Goal: Task Accomplishment & Management: Use online tool/utility

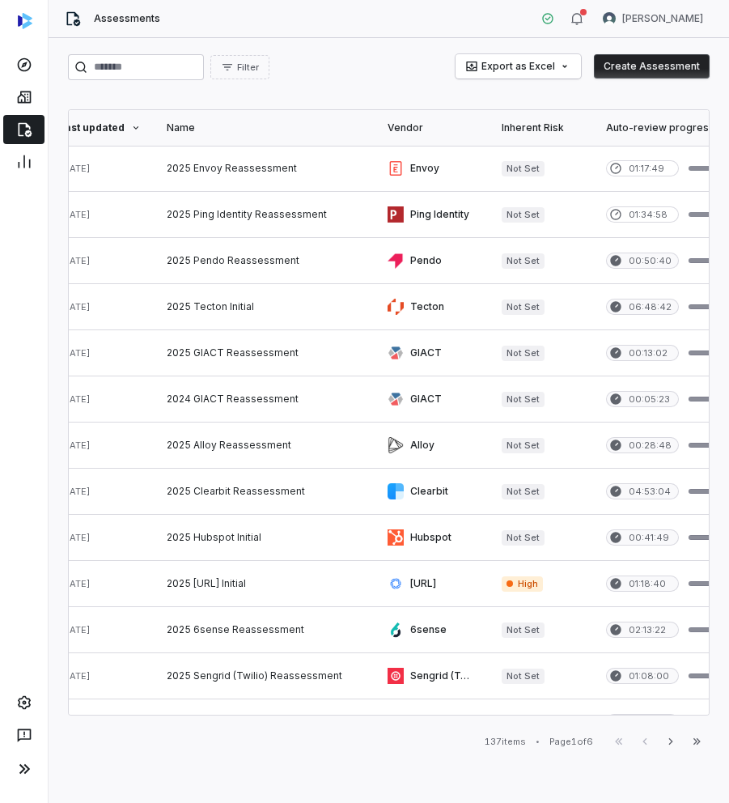
scroll to position [0, 51]
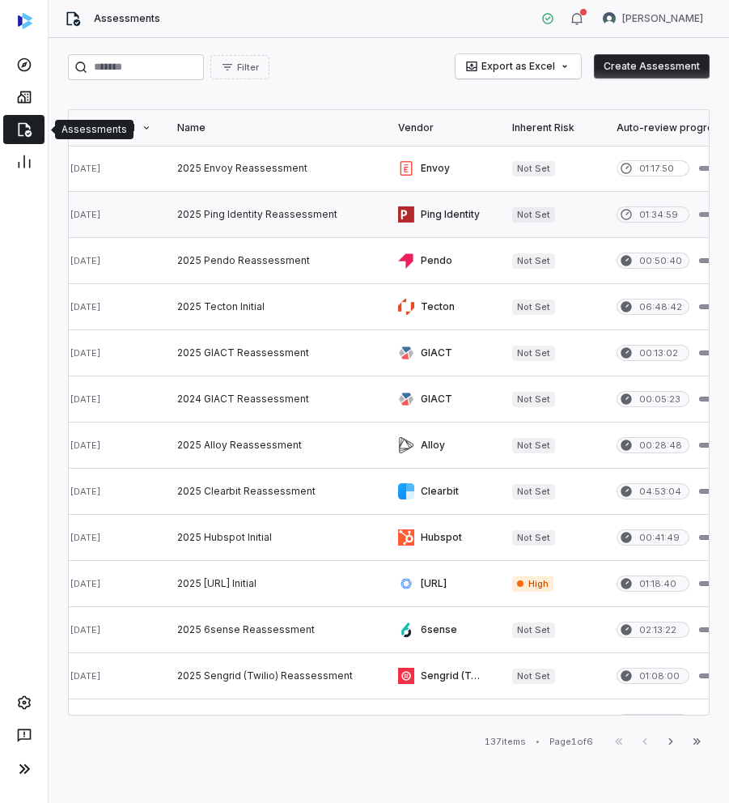
click at [233, 214] on link at bounding box center [274, 214] width 221 height 45
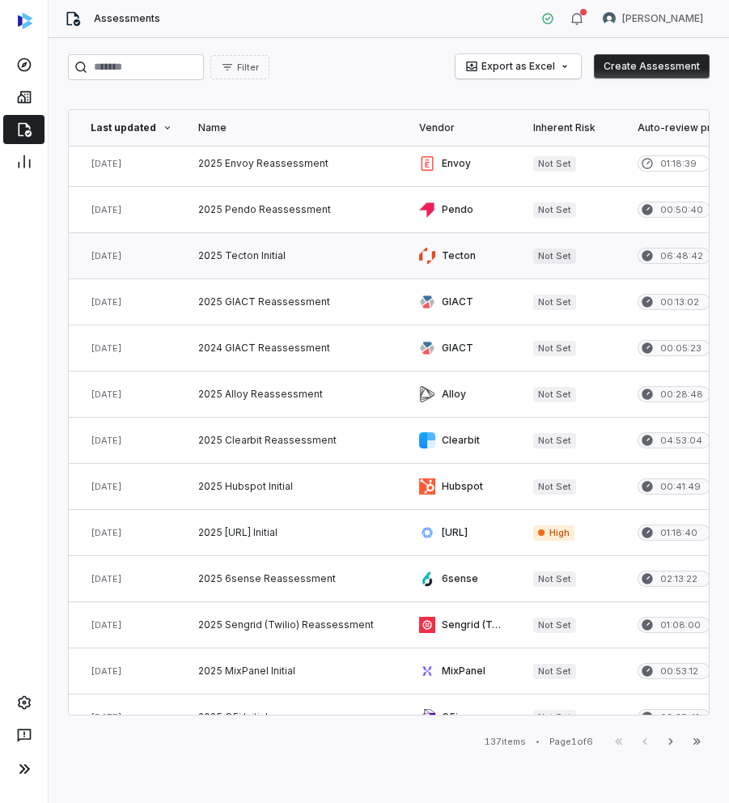
scroll to position [51, 0]
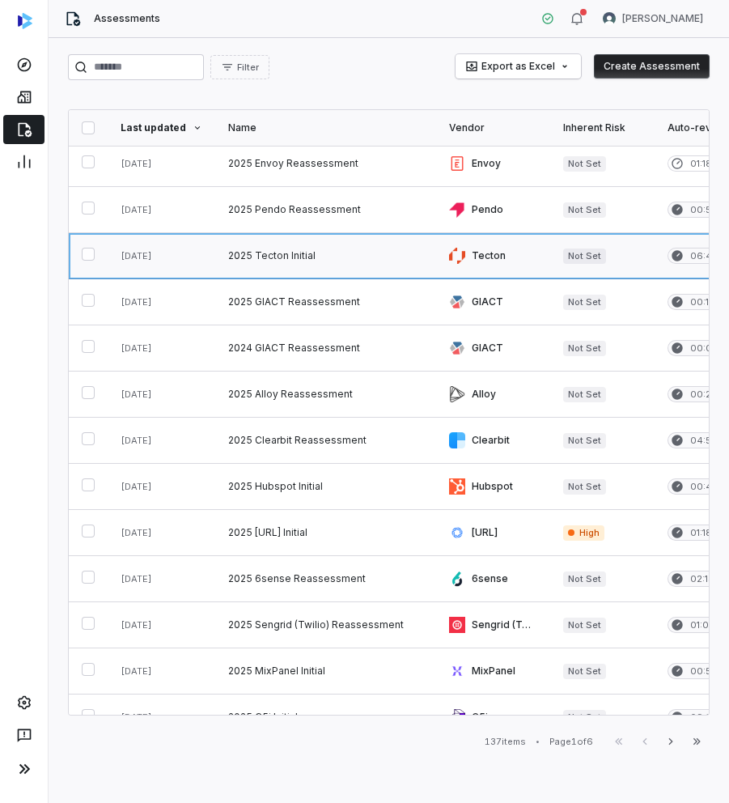
click at [274, 257] on link at bounding box center [325, 255] width 221 height 45
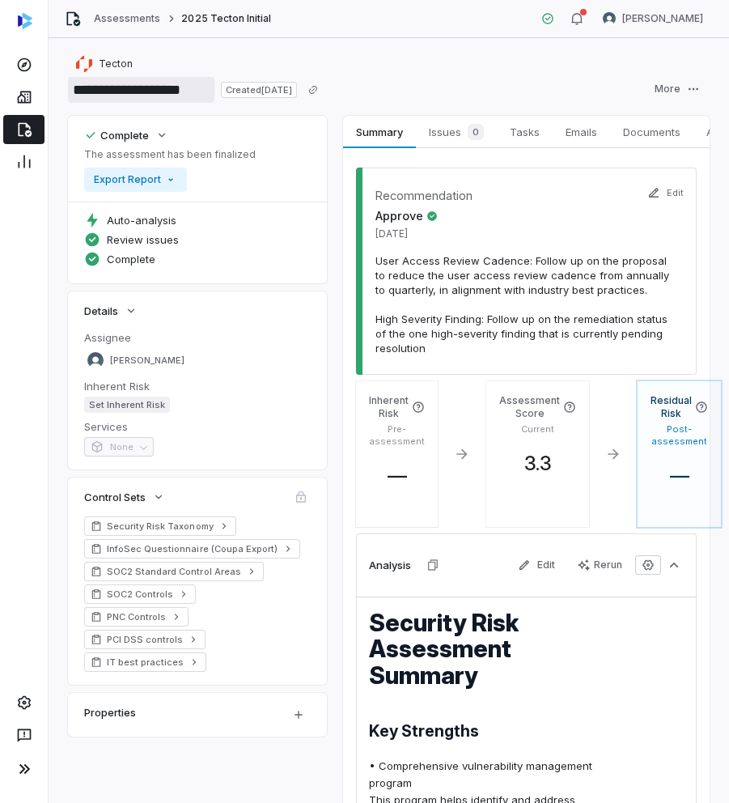
drag, startPoint x: 159, startPoint y: 92, endPoint x: 112, endPoint y: 93, distance: 46.9
click at [112, 93] on input "**********" at bounding box center [141, 90] width 146 height 26
click at [608, 138] on span "Documents" at bounding box center [652, 131] width 70 height 21
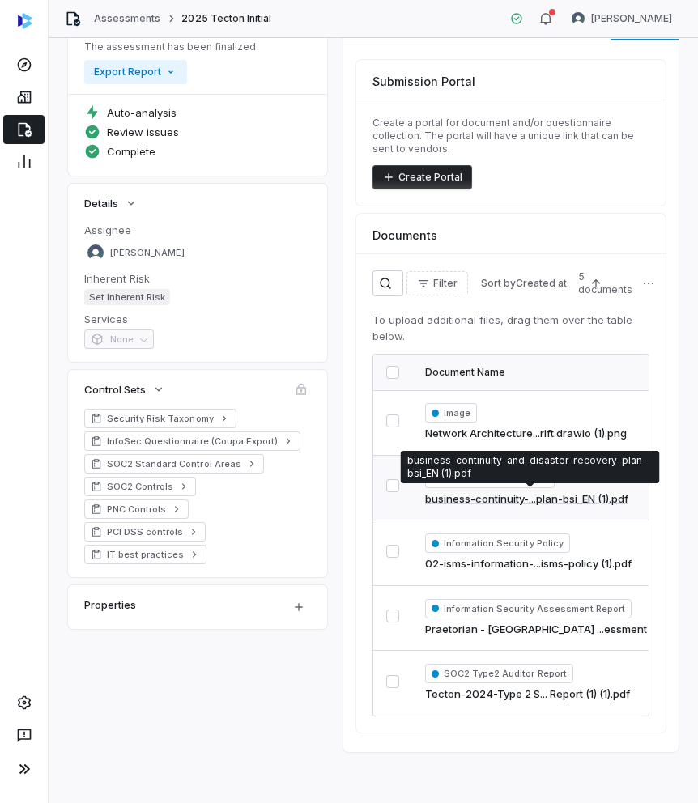
scroll to position [104, 0]
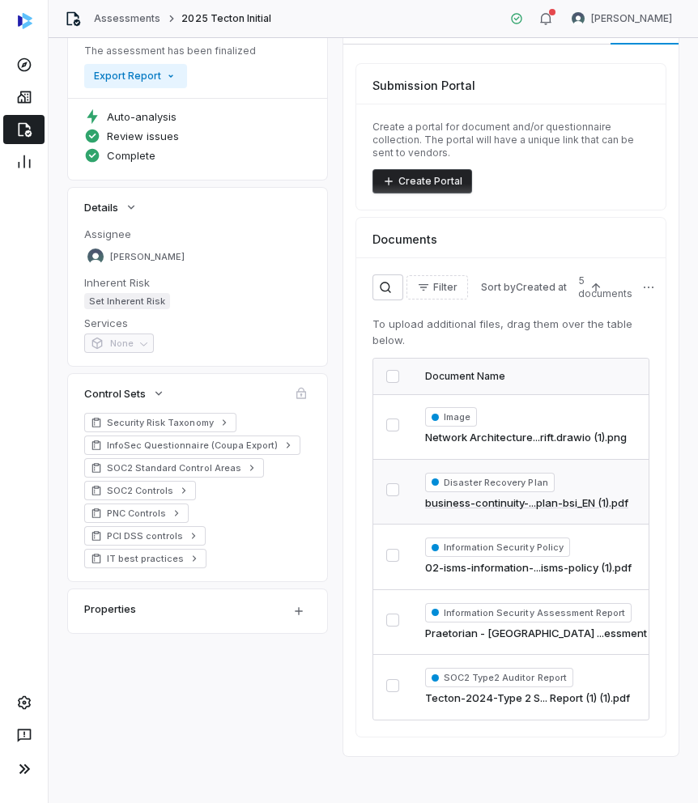
click at [19, 127] on icon at bounding box center [25, 130] width 14 height 15
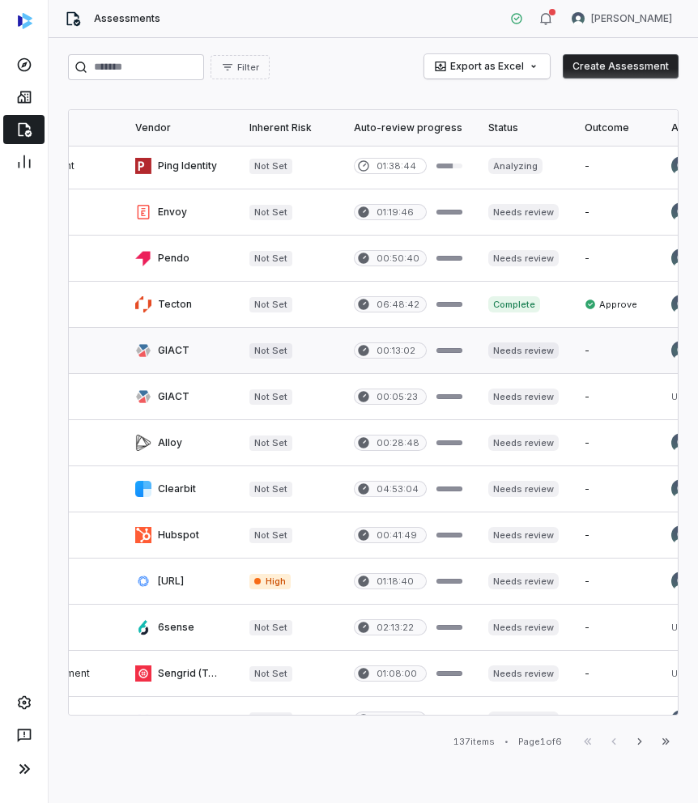
scroll to position [2, 337]
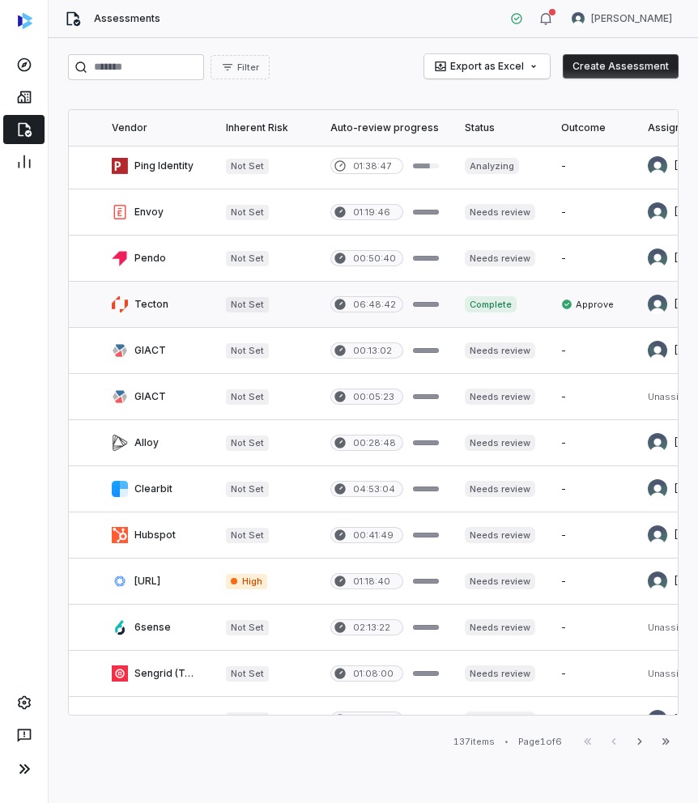
click at [146, 308] on link at bounding box center [156, 304] width 114 height 45
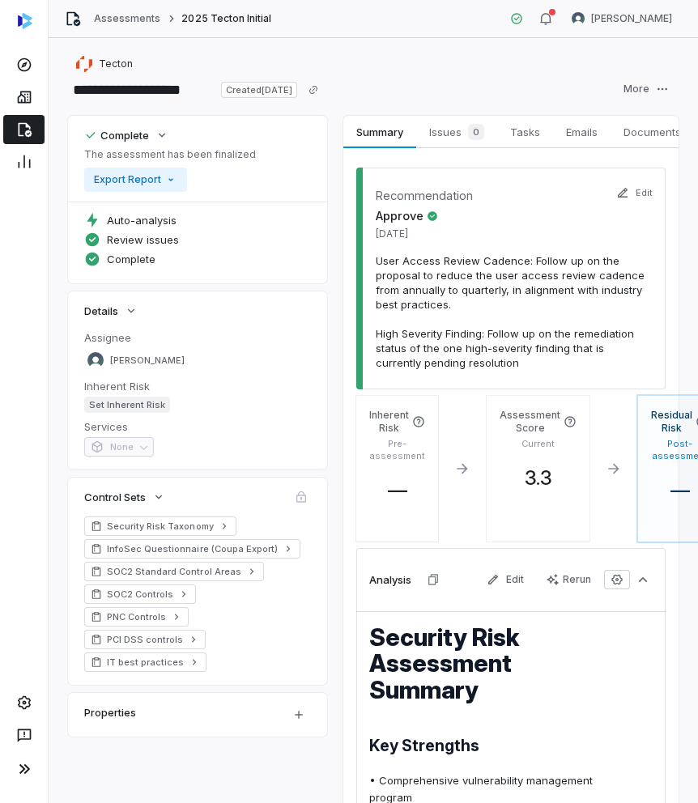
click at [443, 109] on div "**********" at bounding box center [373, 420] width 649 height 765
click at [443, 127] on span "Issues 0" at bounding box center [456, 132] width 68 height 23
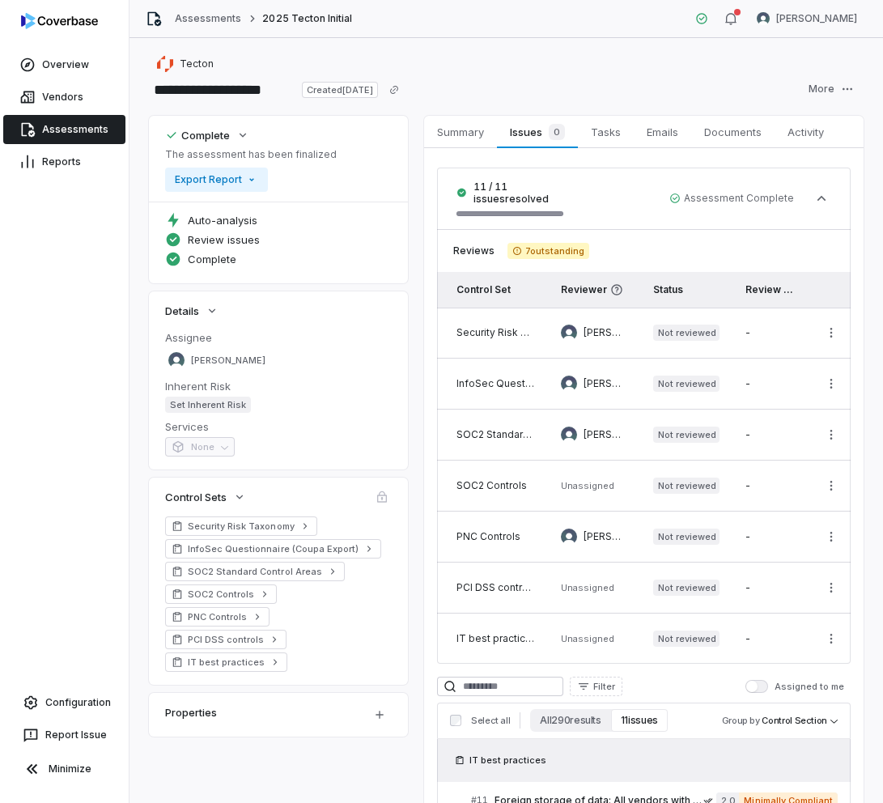
click at [541, 251] on span "7 outstanding" at bounding box center [548, 251] width 82 height 16
click at [608, 331] on html "**********" at bounding box center [441, 401] width 883 height 803
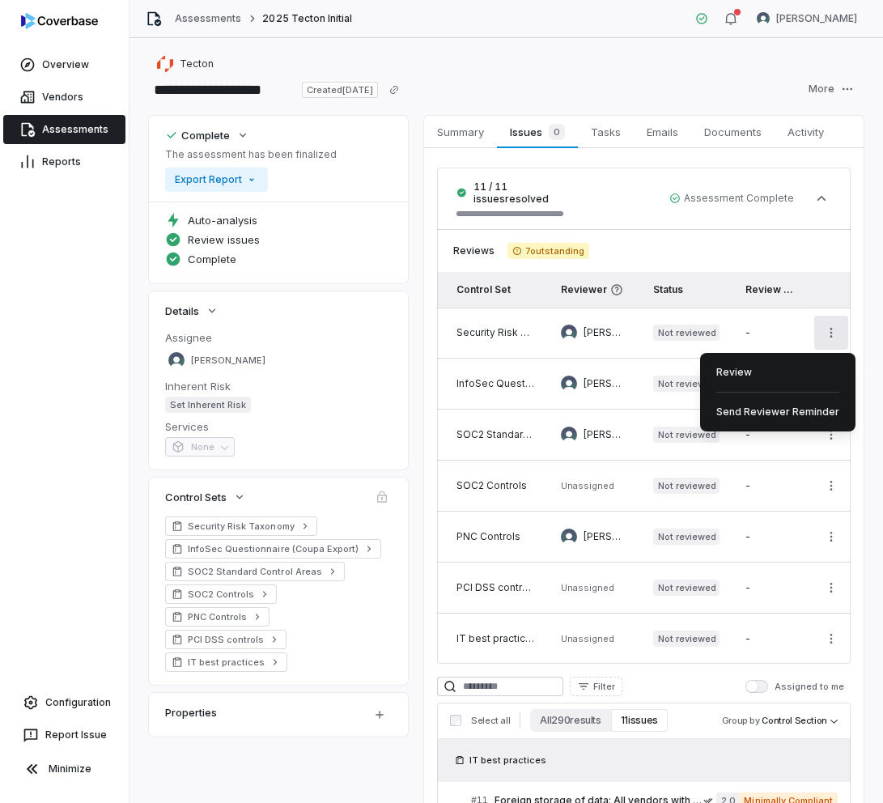
click at [608, 677] on html "**********" at bounding box center [441, 401] width 883 height 803
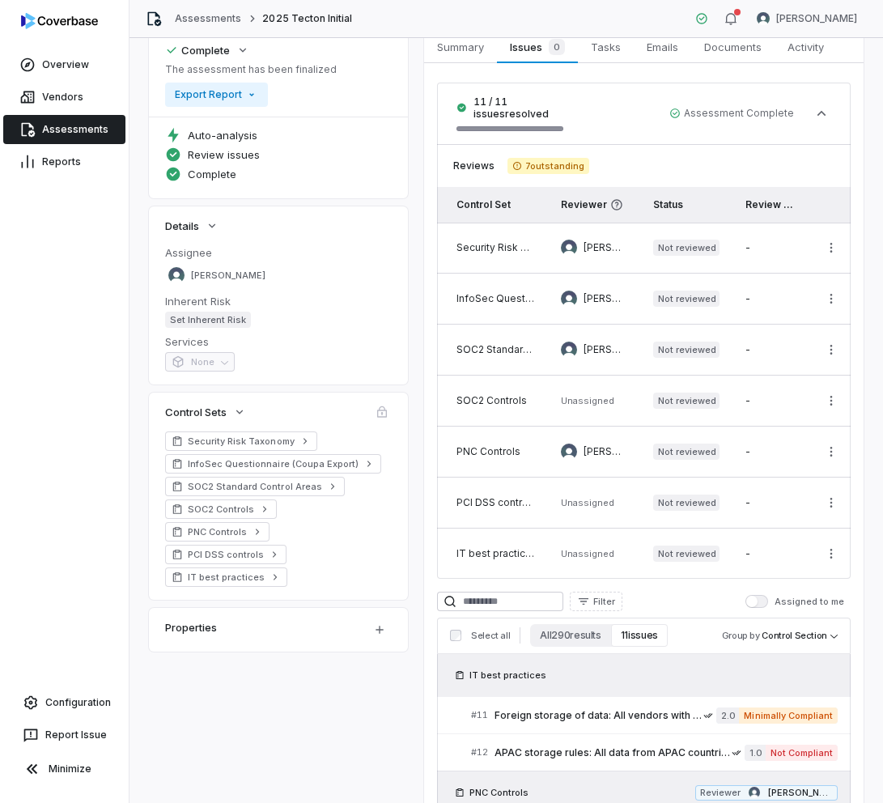
scroll to position [97, 0]
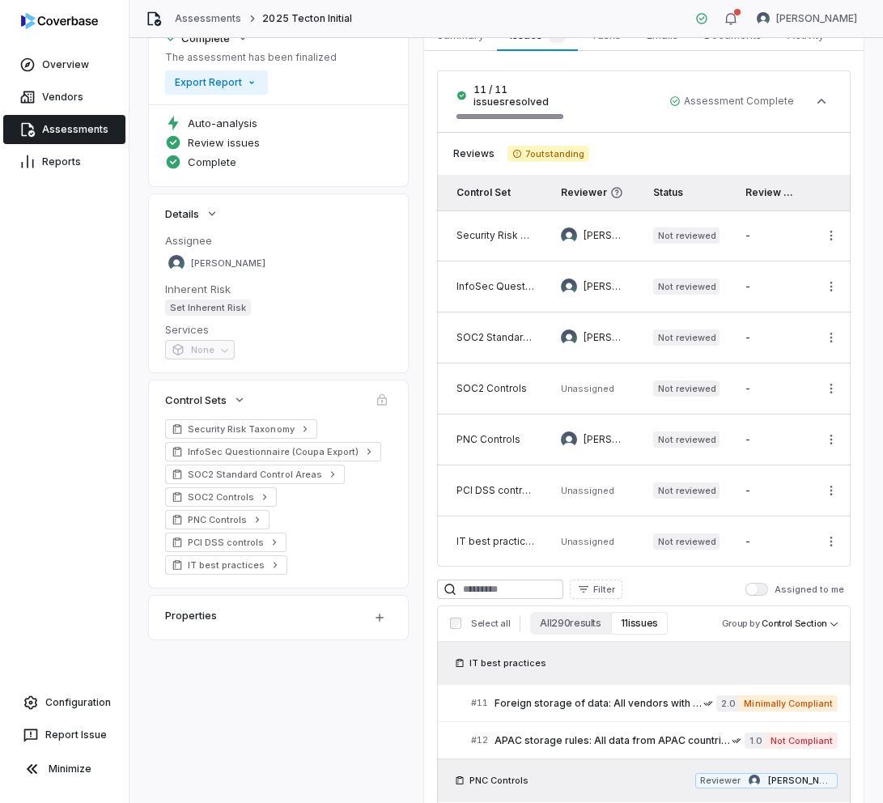
click at [608, 585] on button "Assigned to me" at bounding box center [756, 589] width 23 height 13
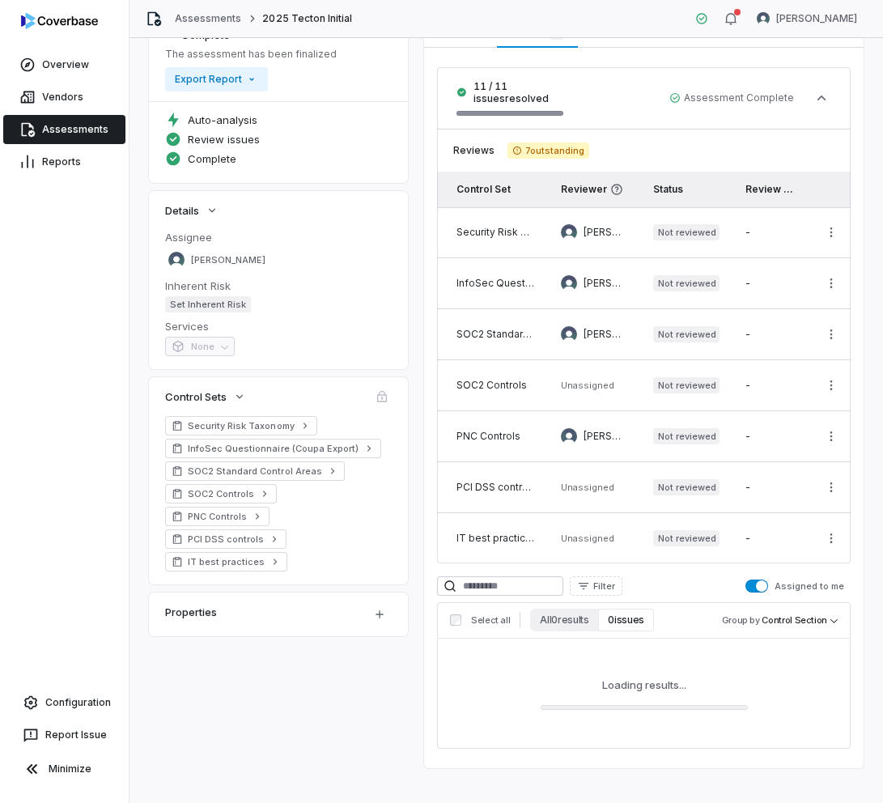
scroll to position [41, 0]
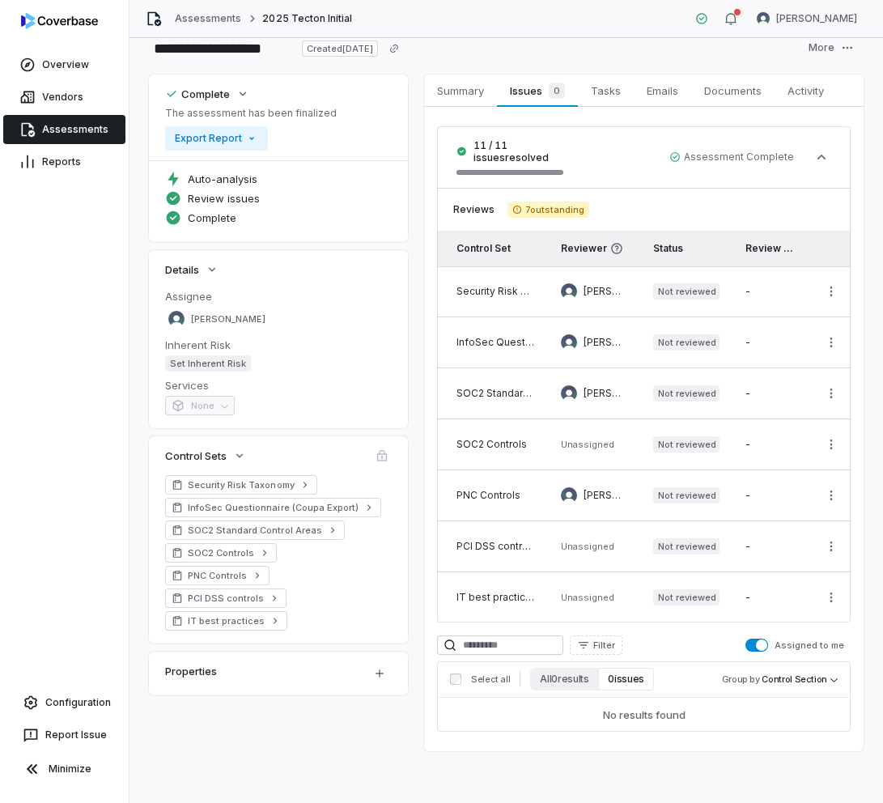
click at [608, 641] on button "Assigned to me" at bounding box center [756, 644] width 23 height 13
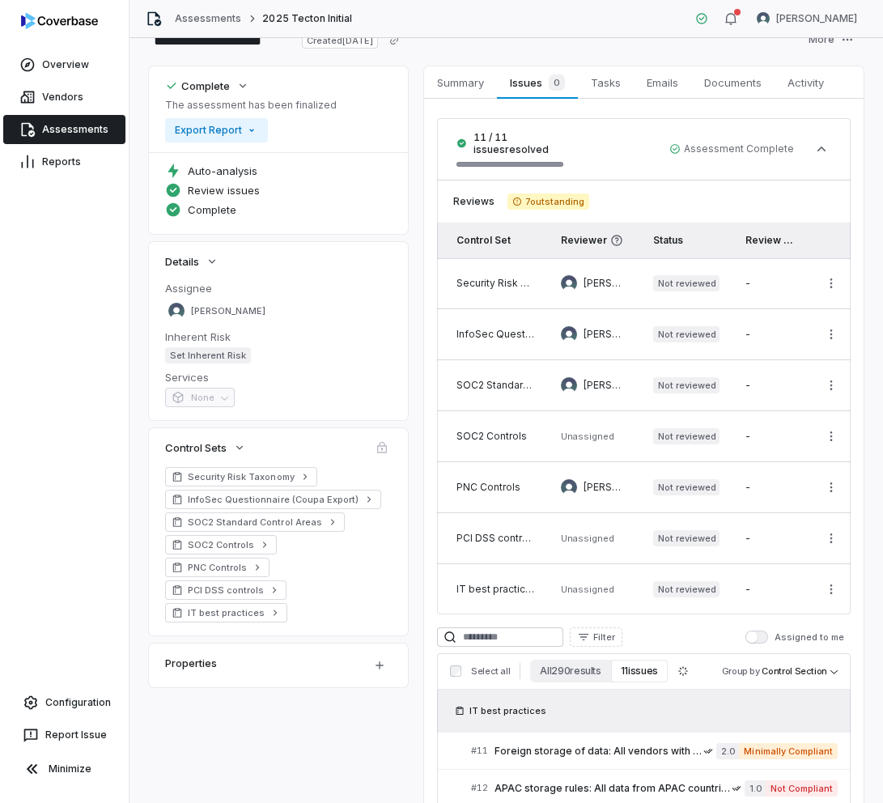
scroll to position [37, 0]
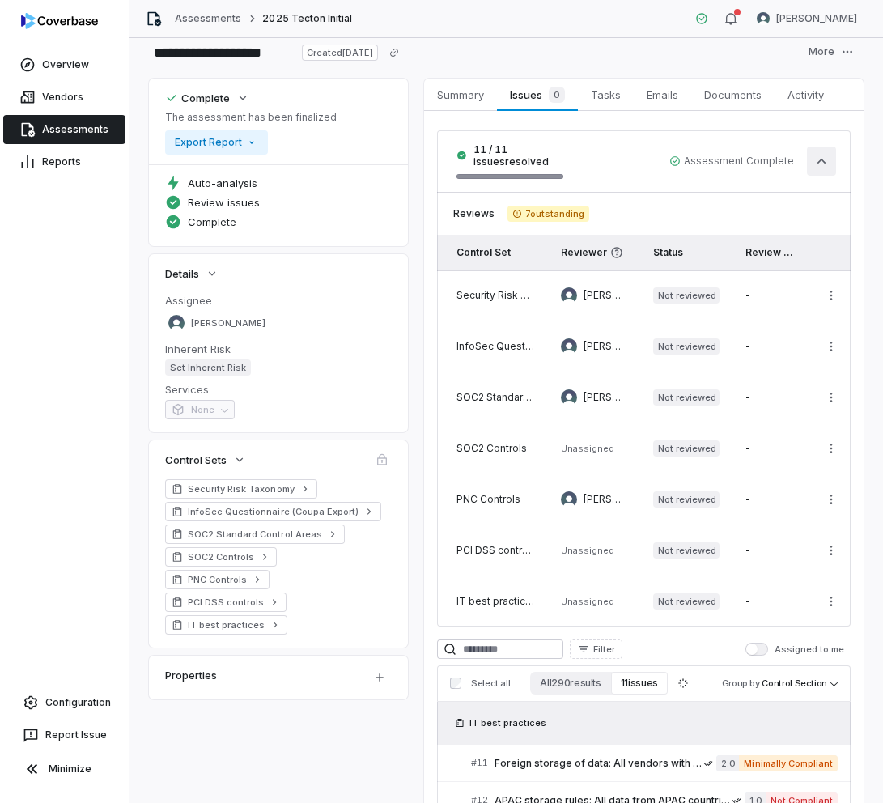
click at [608, 157] on icon "button" at bounding box center [821, 161] width 16 height 16
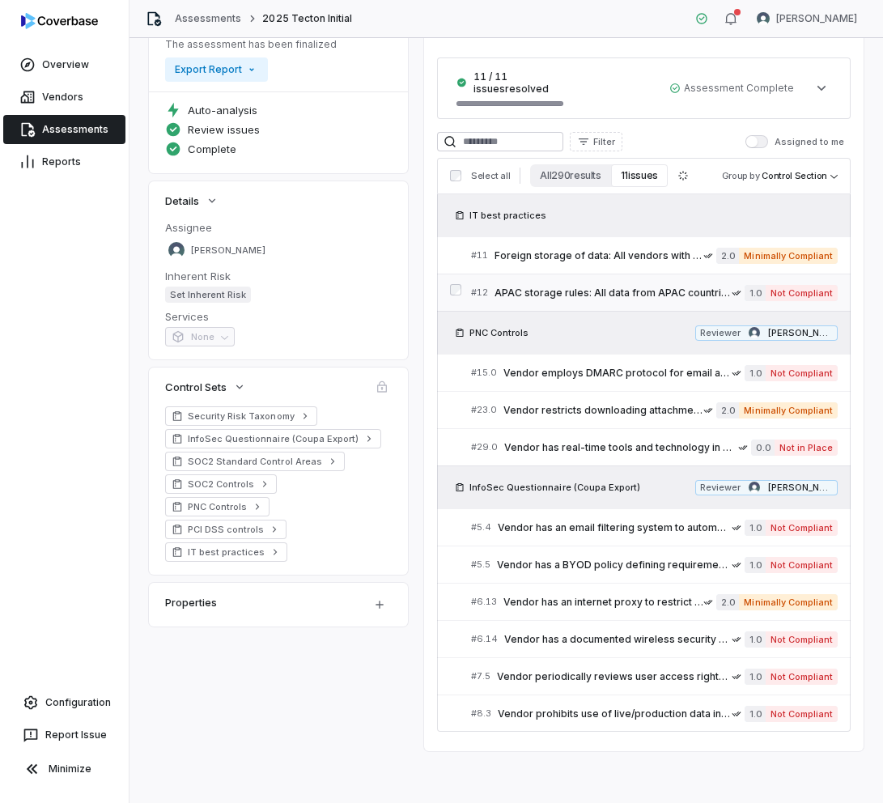
scroll to position [0, 0]
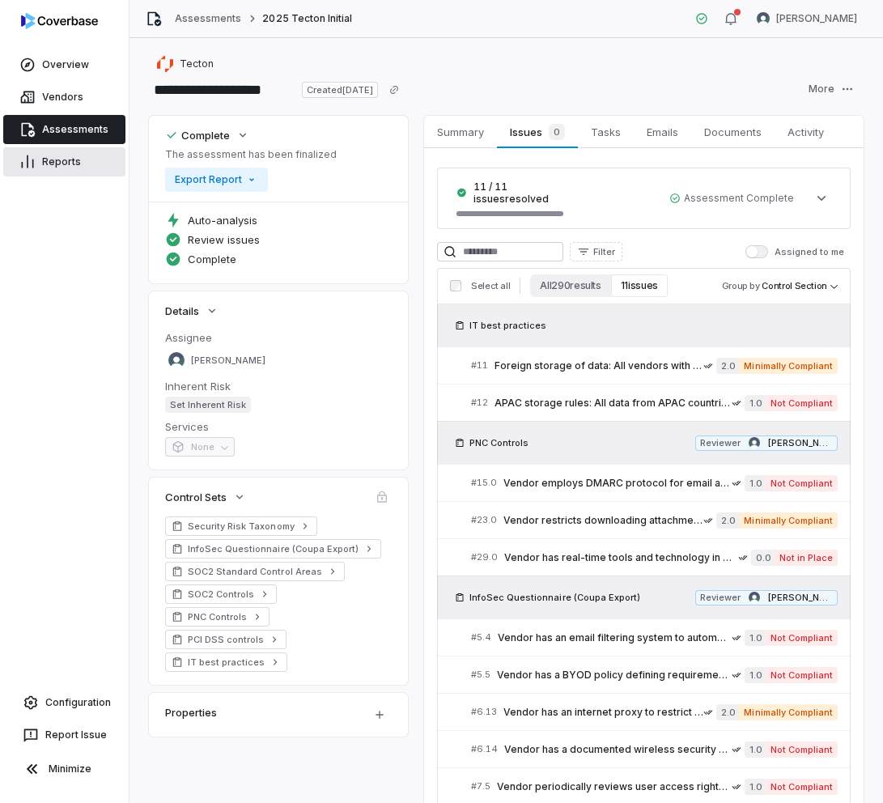
click at [59, 159] on link "Reports" at bounding box center [64, 161] width 122 height 29
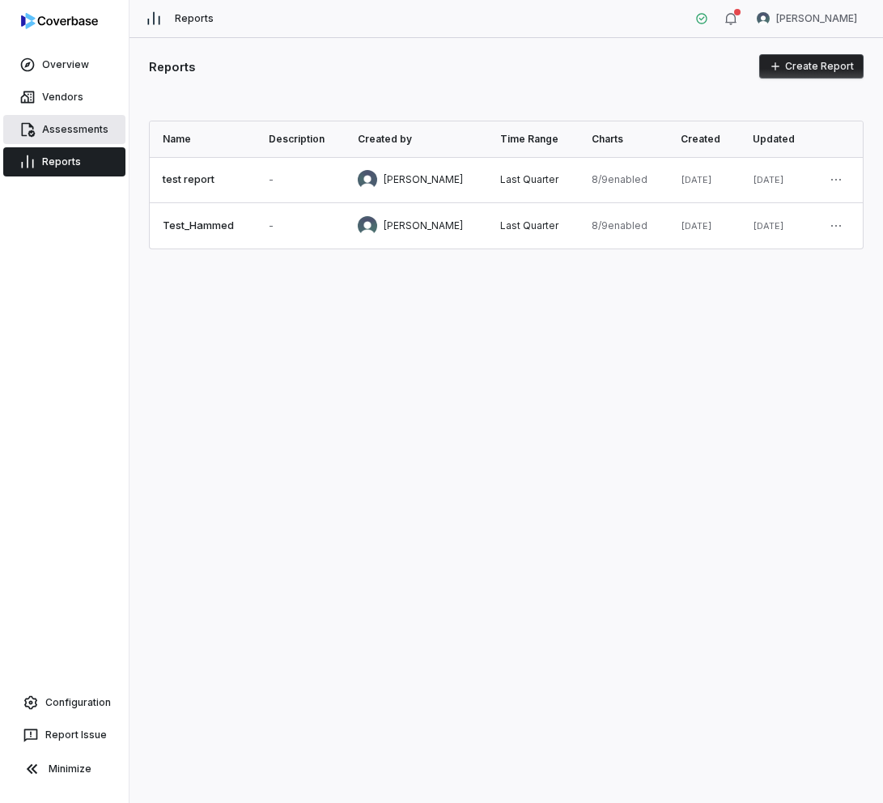
click at [62, 128] on link "Assessments" at bounding box center [64, 129] width 122 height 29
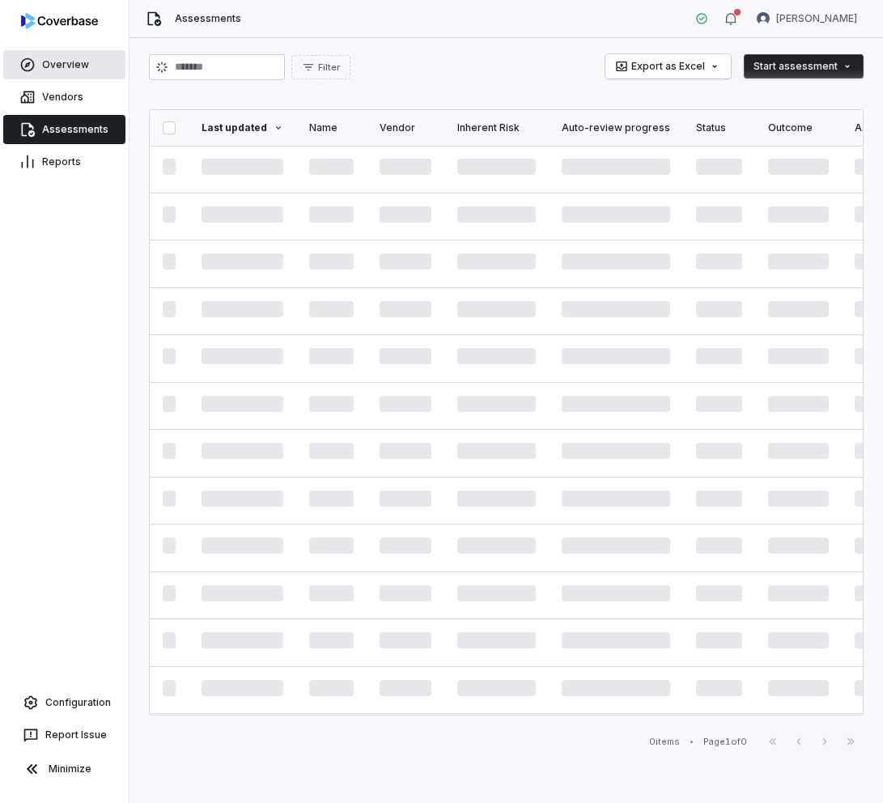
click at [70, 62] on link "Overview" at bounding box center [64, 64] width 122 height 29
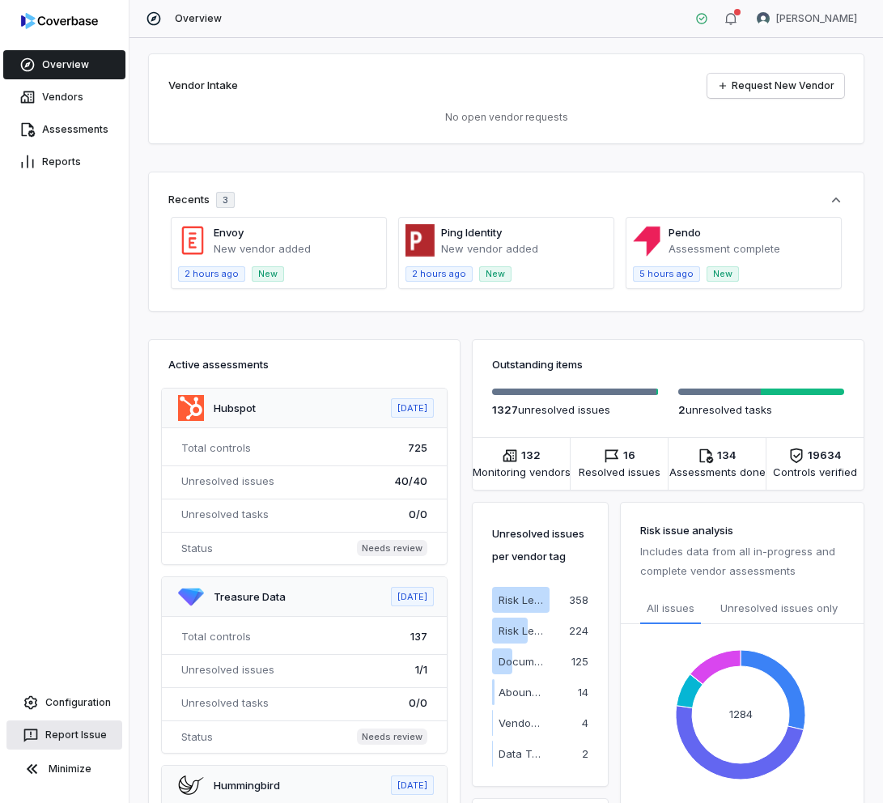
click at [66, 732] on button "Report Issue" at bounding box center [64, 734] width 116 height 29
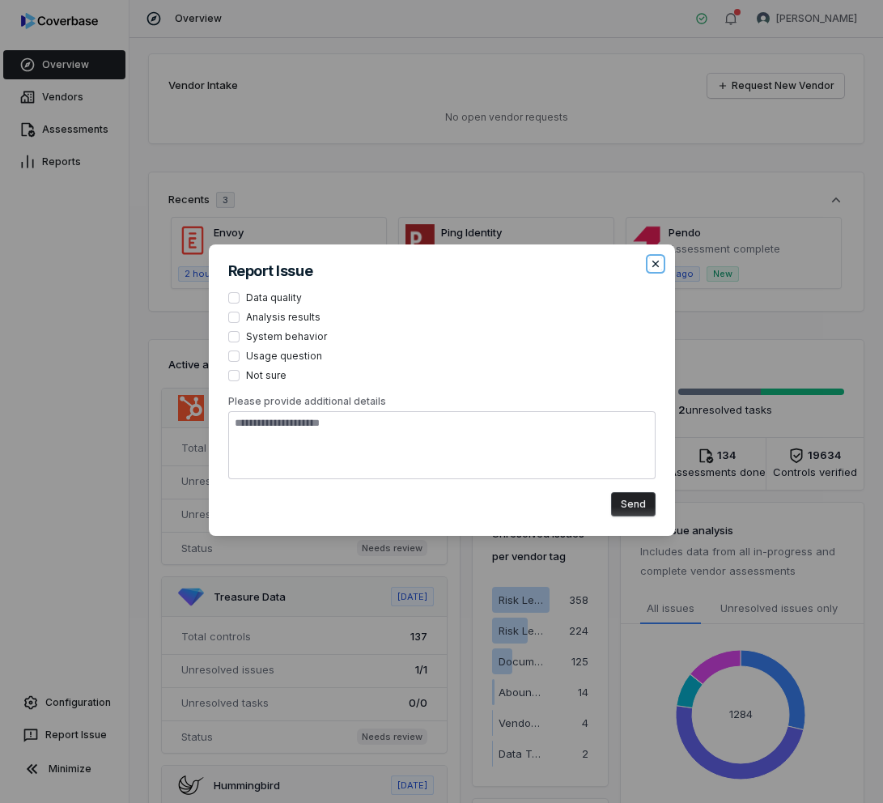
click at [608, 260] on icon "button" at bounding box center [655, 263] width 13 height 13
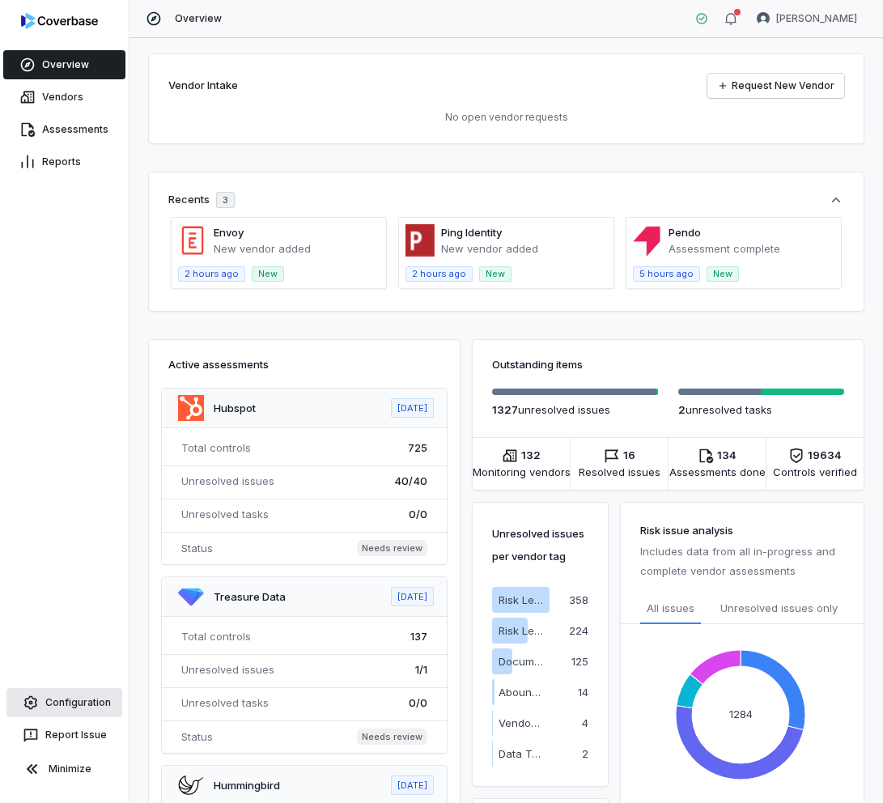
click at [95, 698] on link "Configuration" at bounding box center [64, 702] width 116 height 29
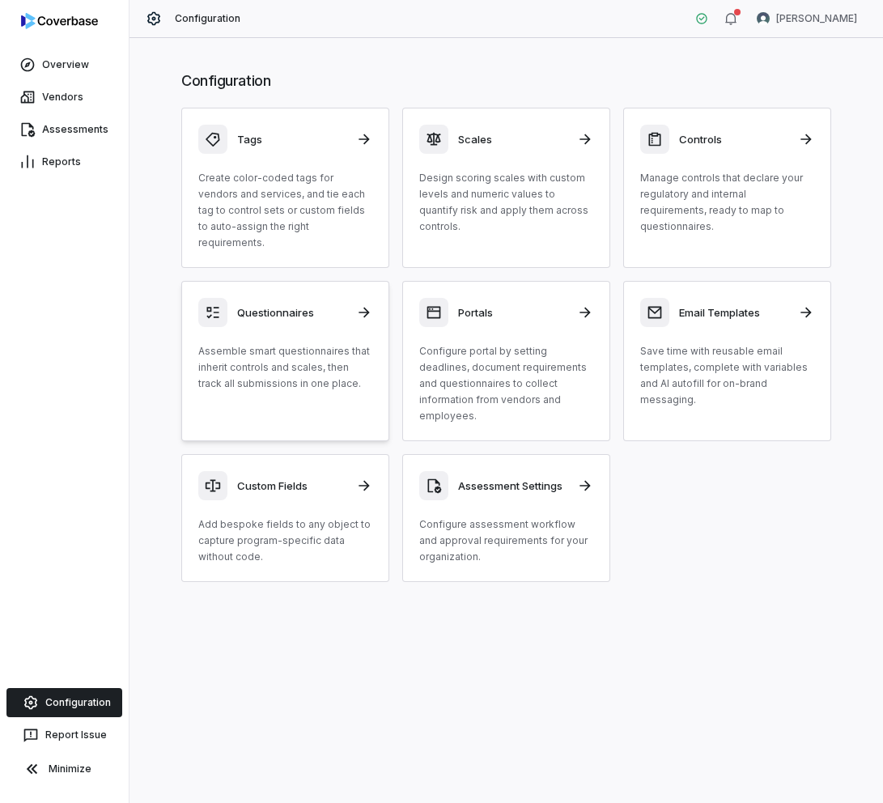
click at [300, 305] on h3 "Questionnaires" at bounding box center [291, 312] width 109 height 15
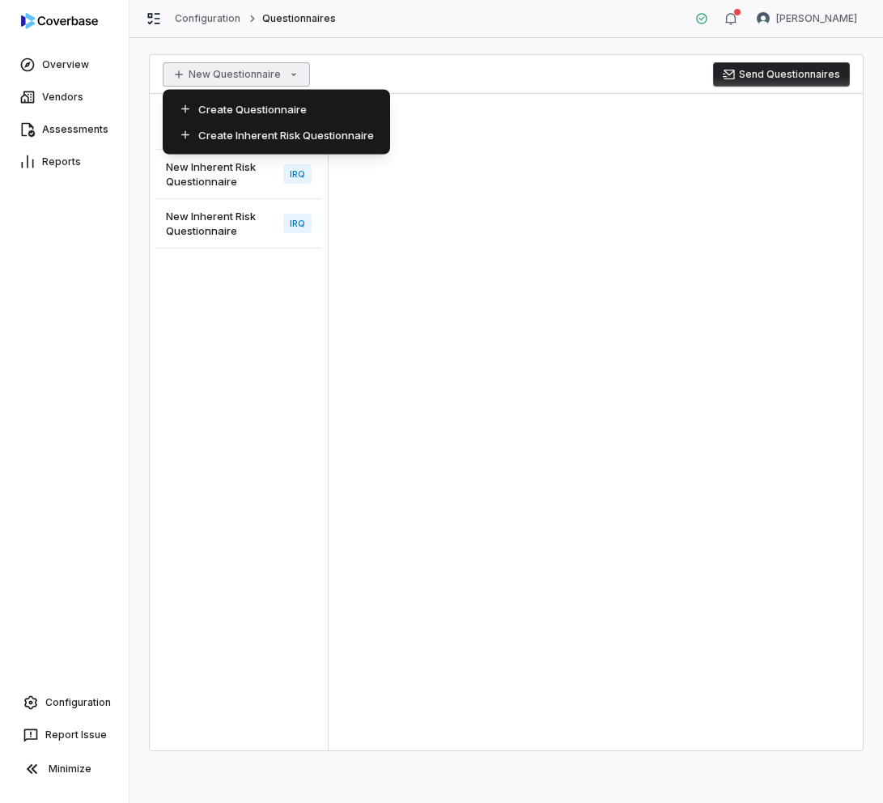
click at [182, 73] on html "Overview Vendors Assessments Reports Configuration Report Issue Minimize Config…" at bounding box center [441, 401] width 883 height 803
click at [234, 108] on div "Create Questionnaire" at bounding box center [276, 109] width 214 height 26
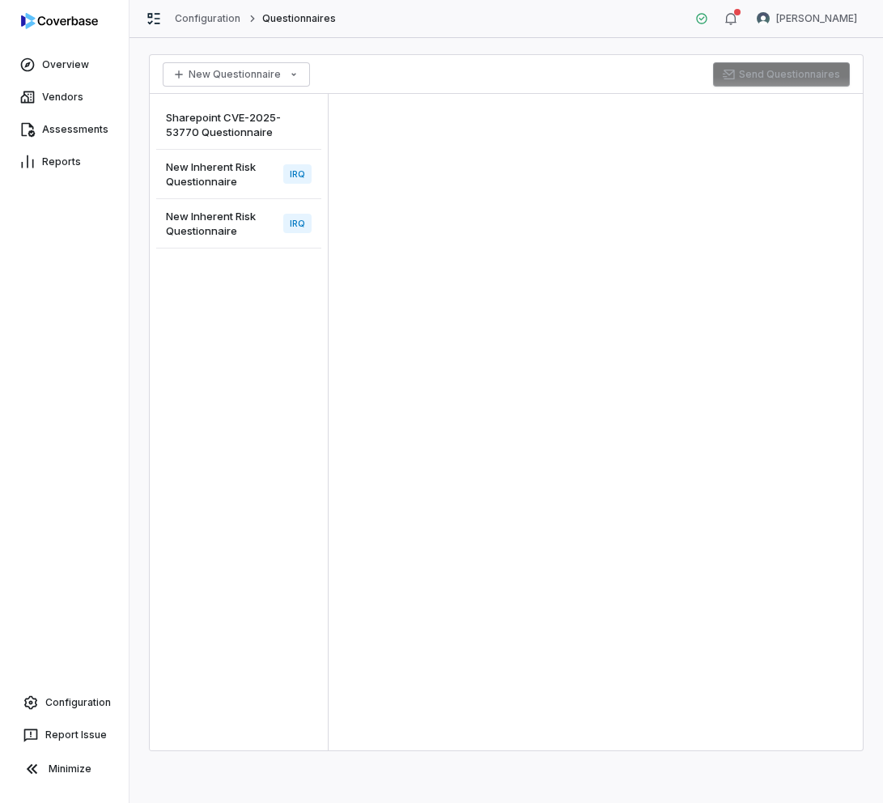
type textarea "*"
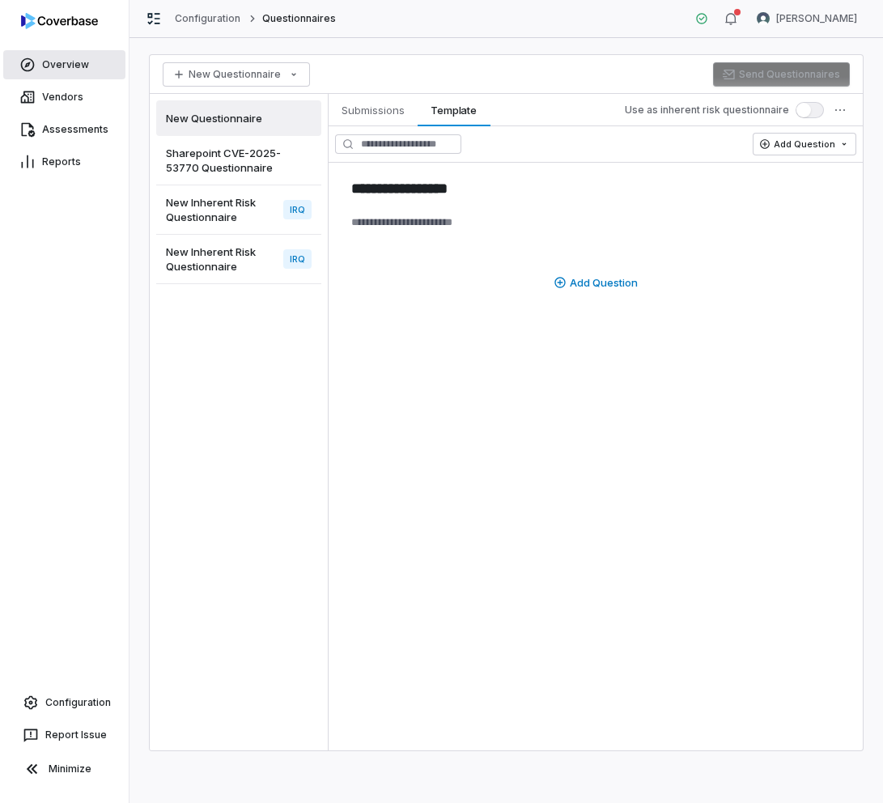
click at [66, 72] on link "Overview" at bounding box center [64, 64] width 122 height 29
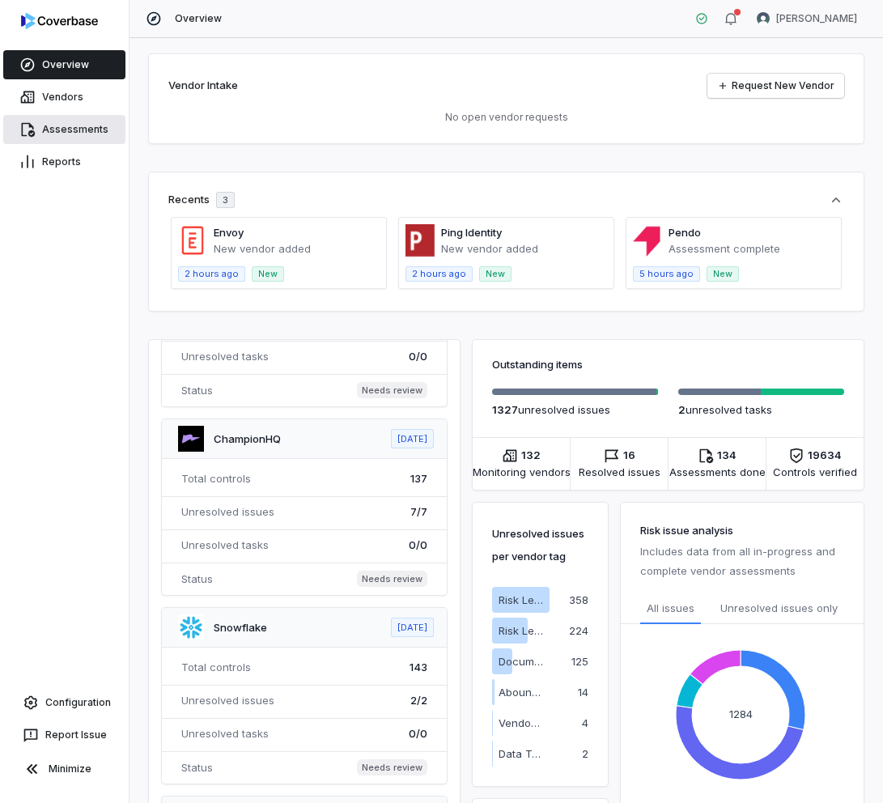
click at [61, 135] on link "Assessments" at bounding box center [64, 129] width 122 height 29
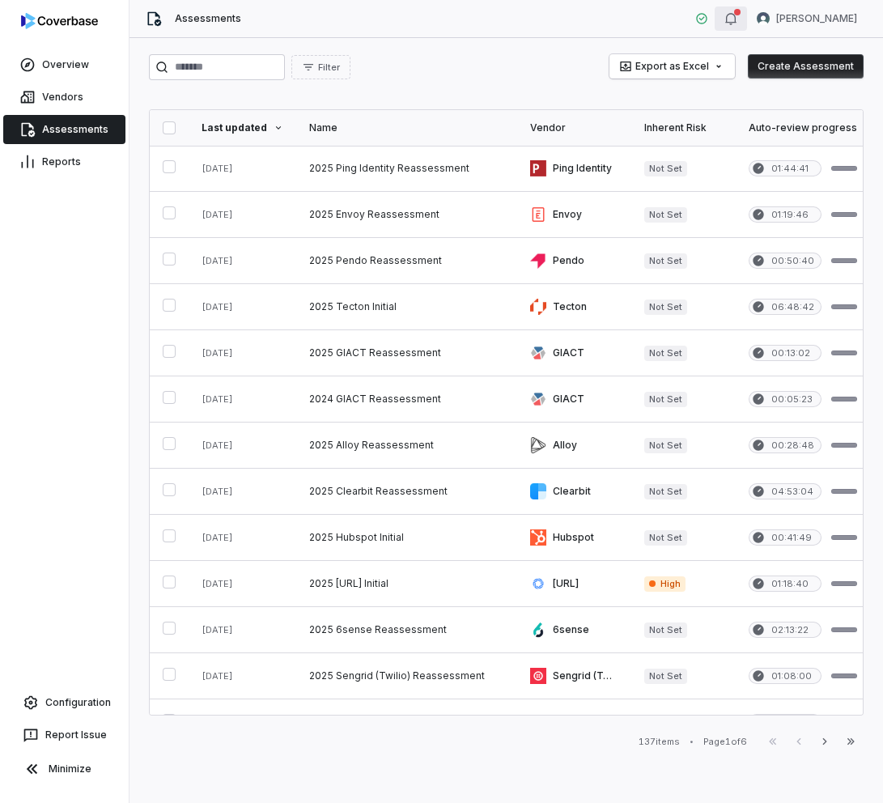
click at [608, 17] on icon "button" at bounding box center [730, 18] width 13 height 13
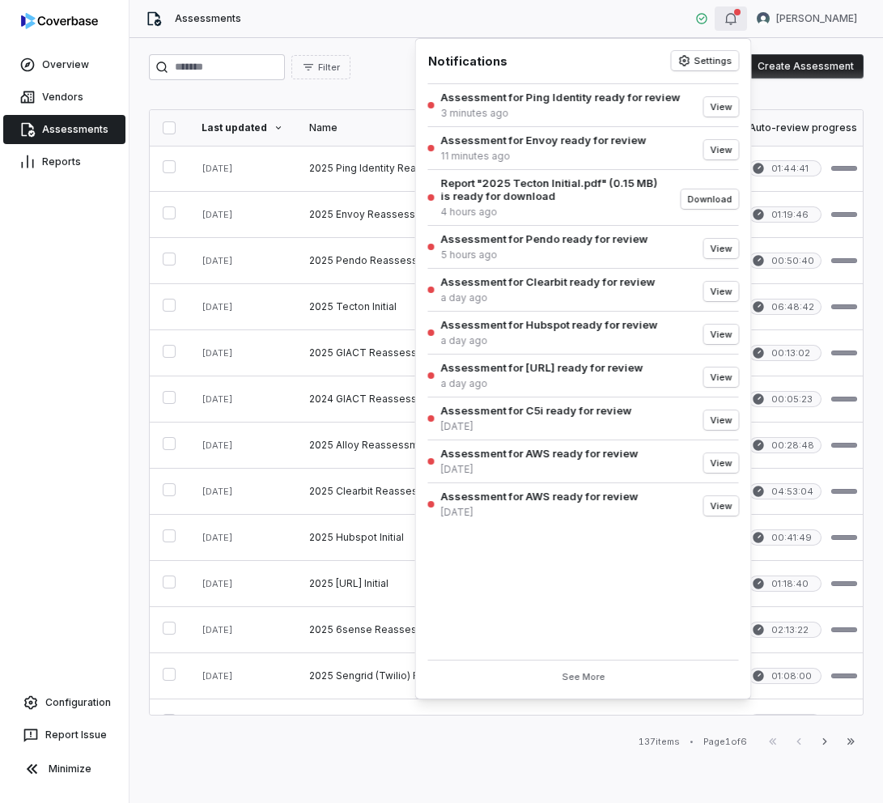
click at [66, 129] on link "Assessments" at bounding box center [64, 129] width 122 height 29
